Goal: Find specific page/section: Find specific page/section

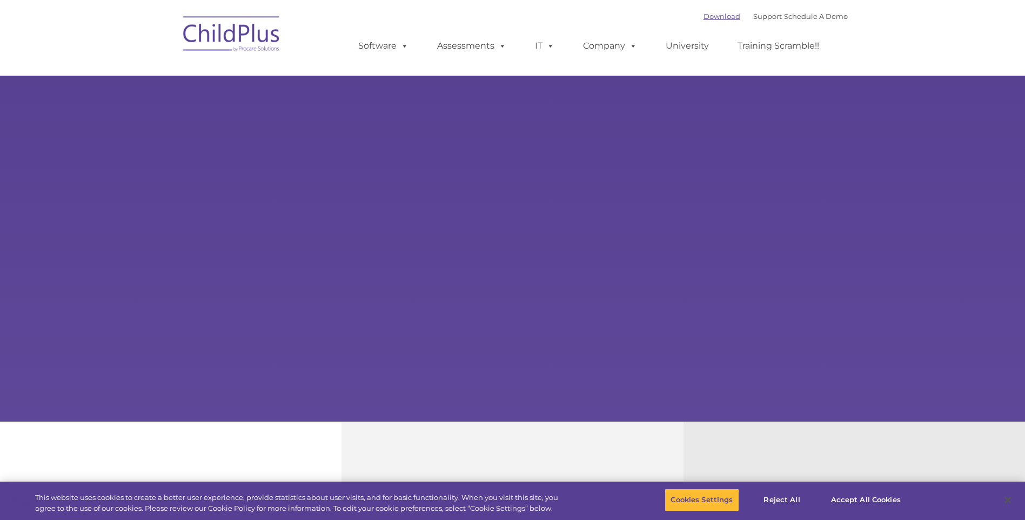
select select "MEDIUM"
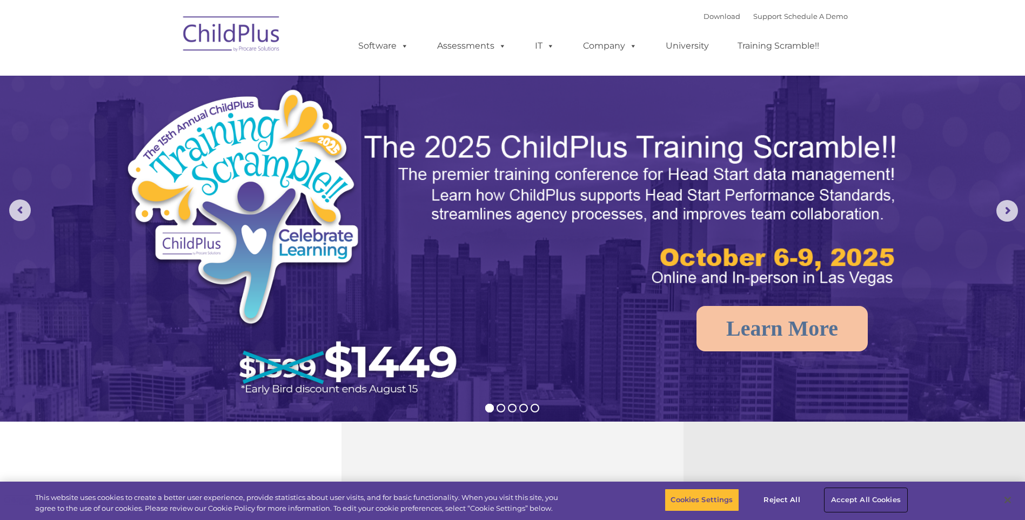
click at [842, 496] on button "Accept All Cookies" at bounding box center [866, 499] width 82 height 23
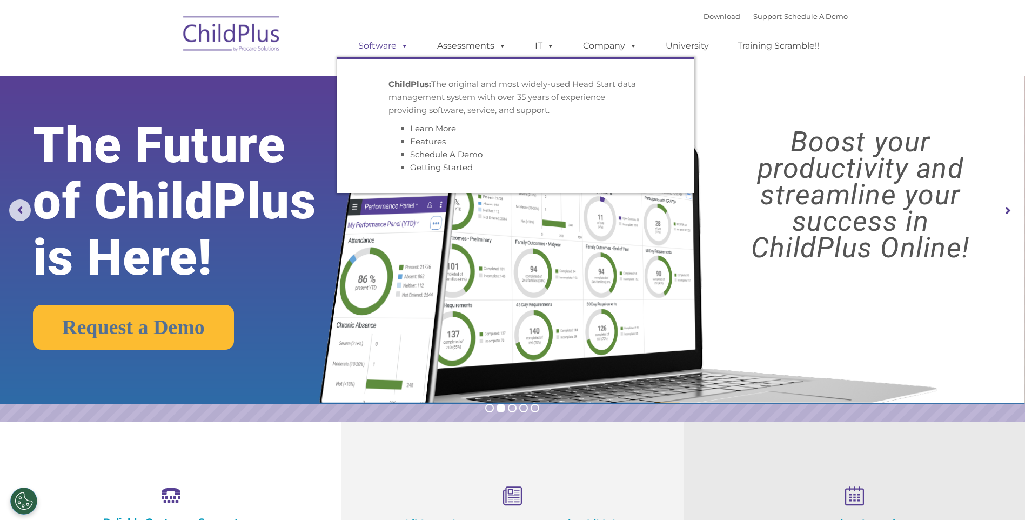
click at [374, 45] on link "Software" at bounding box center [383, 46] width 72 height 22
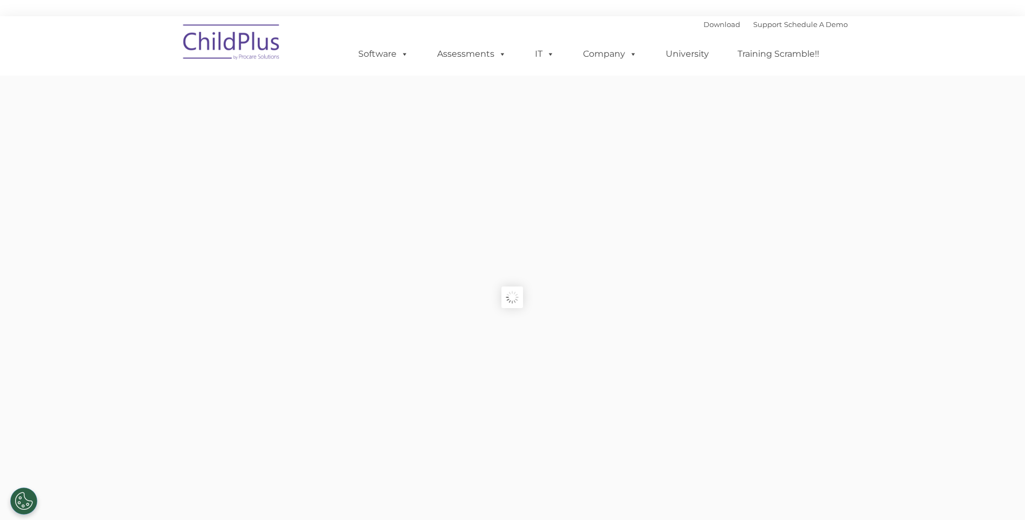
type input ""
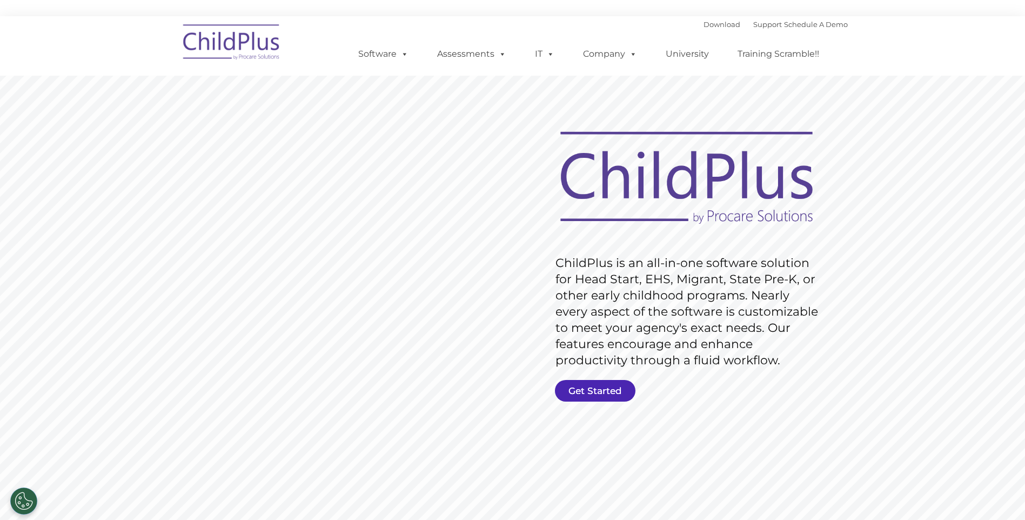
click at [603, 388] on link "Get Started" at bounding box center [595, 391] width 80 height 22
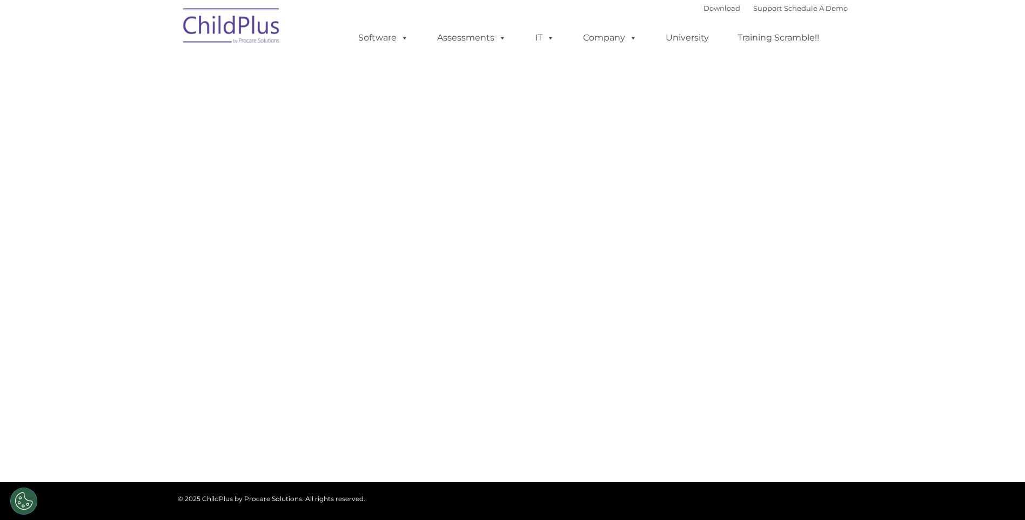
select select "MEDIUM"
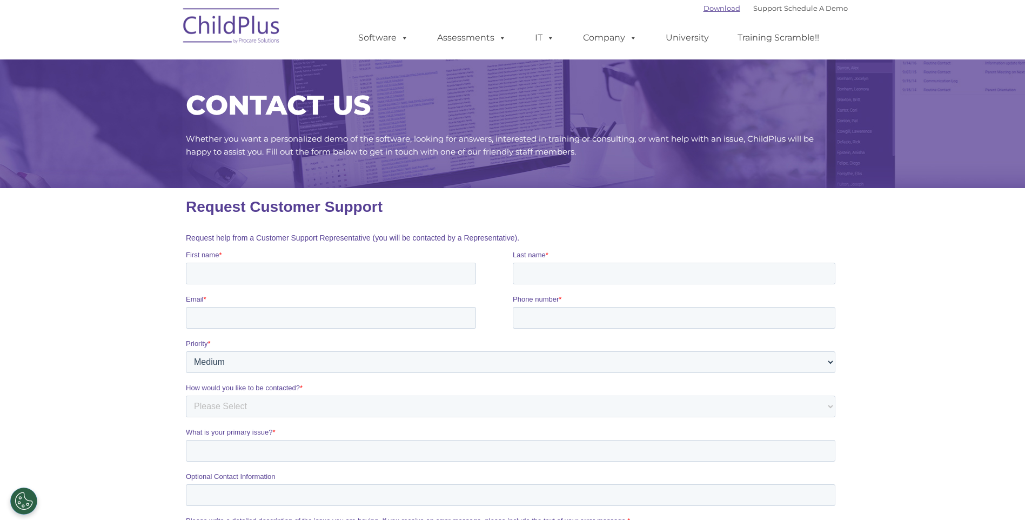
click at [703, 7] on link "Download" at bounding box center [721, 8] width 37 height 9
